Goal: Information Seeking & Learning: Check status

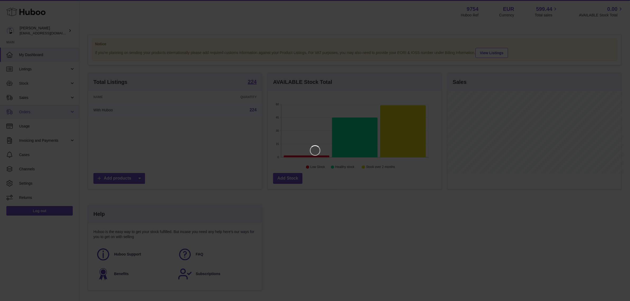
scroll to position [82, 175]
click at [619, 4] on icon "Close" at bounding box center [621, 5] width 6 height 6
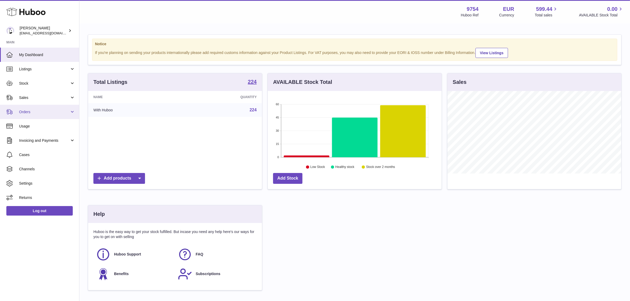
click at [25, 111] on span "Orders" at bounding box center [44, 112] width 51 height 5
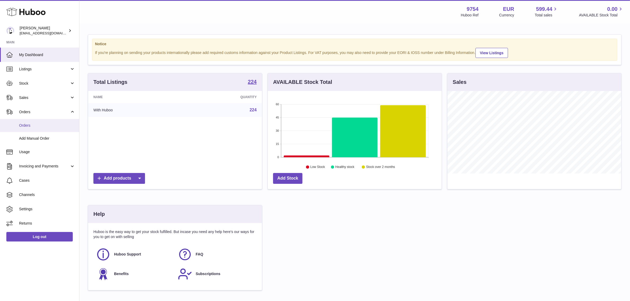
click at [26, 126] on span "Orders" at bounding box center [47, 125] width 56 height 5
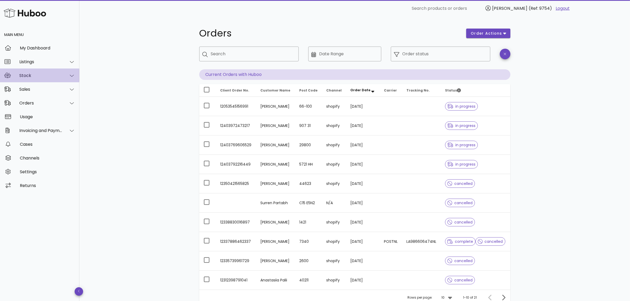
click at [45, 77] on div "Stock" at bounding box center [40, 75] width 43 height 5
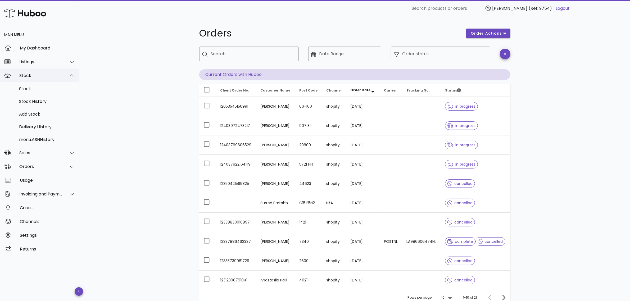
click at [60, 76] on div "Stock" at bounding box center [40, 75] width 43 height 5
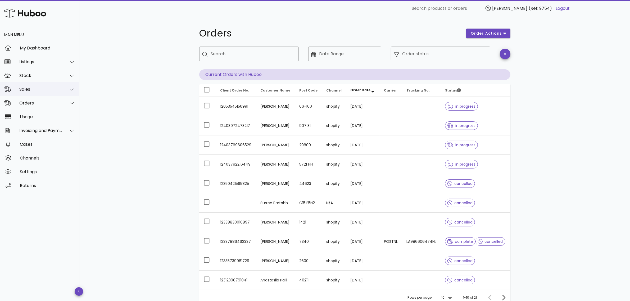
click at [34, 92] on div "Sales" at bounding box center [39, 89] width 79 height 14
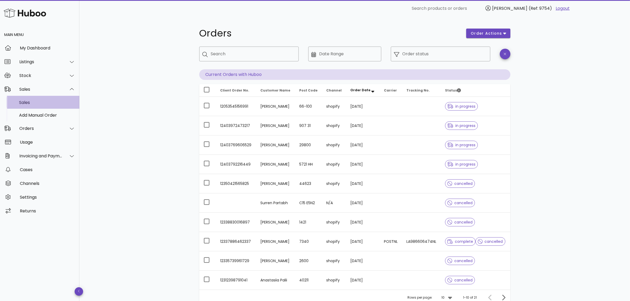
click at [32, 103] on div "Sales" at bounding box center [47, 102] width 56 height 5
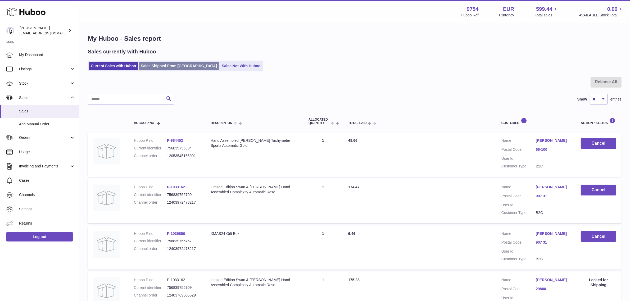
click at [177, 64] on link "Sales Shipped From [GEOGRAPHIC_DATA]" at bounding box center [179, 66] width 80 height 9
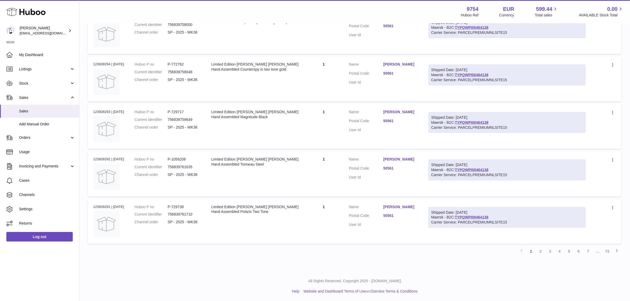
scroll to position [354, 0]
click at [541, 252] on link "2" at bounding box center [541, 251] width 10 height 10
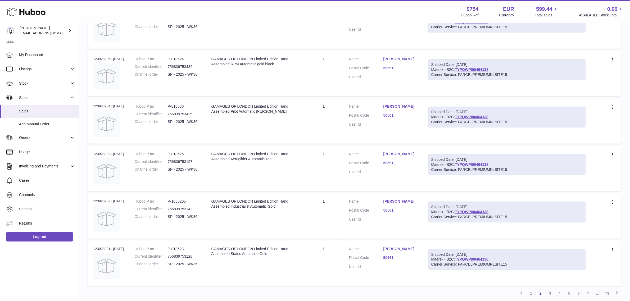
scroll to position [321, 0]
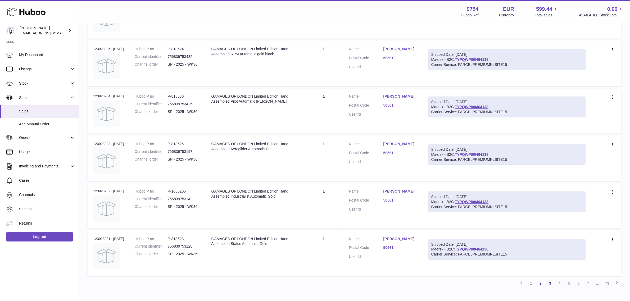
click at [549, 282] on link "3" at bounding box center [550, 284] width 10 height 10
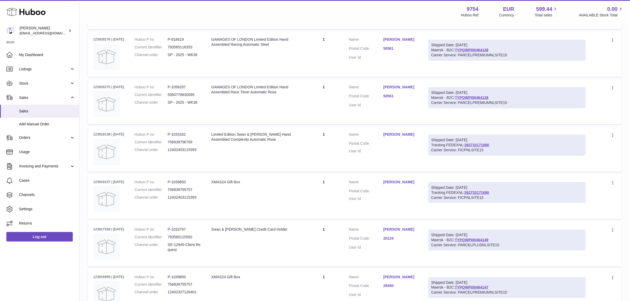
scroll to position [288, 0]
